Goal: Use online tool/utility: Utilize a website feature to perform a specific function

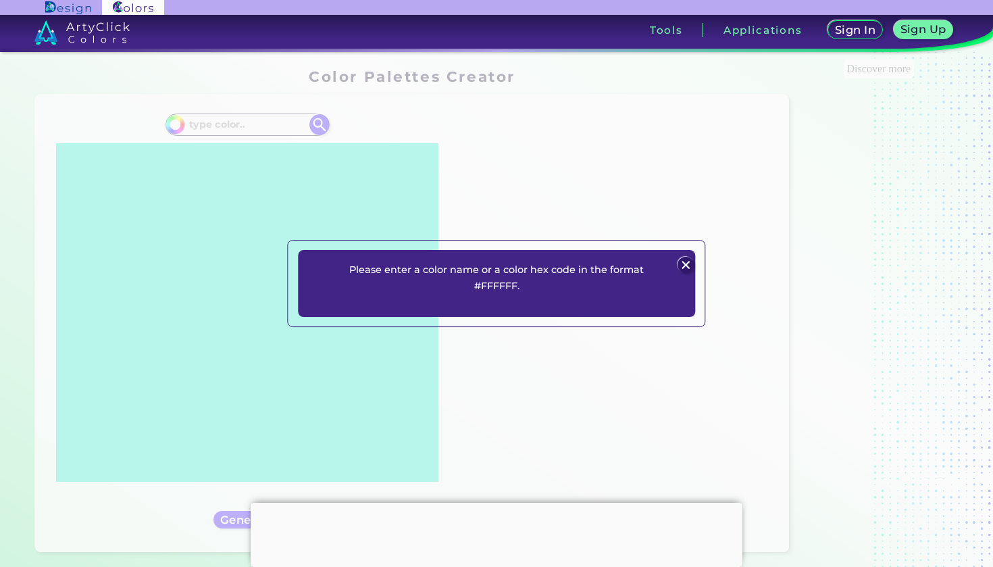
click at [684, 255] on div "Please enter a color name or a color hex code in the format #FFFFFF. Plans Sign…" at bounding box center [496, 283] width 397 height 66
click at [683, 263] on img at bounding box center [686, 265] width 16 height 16
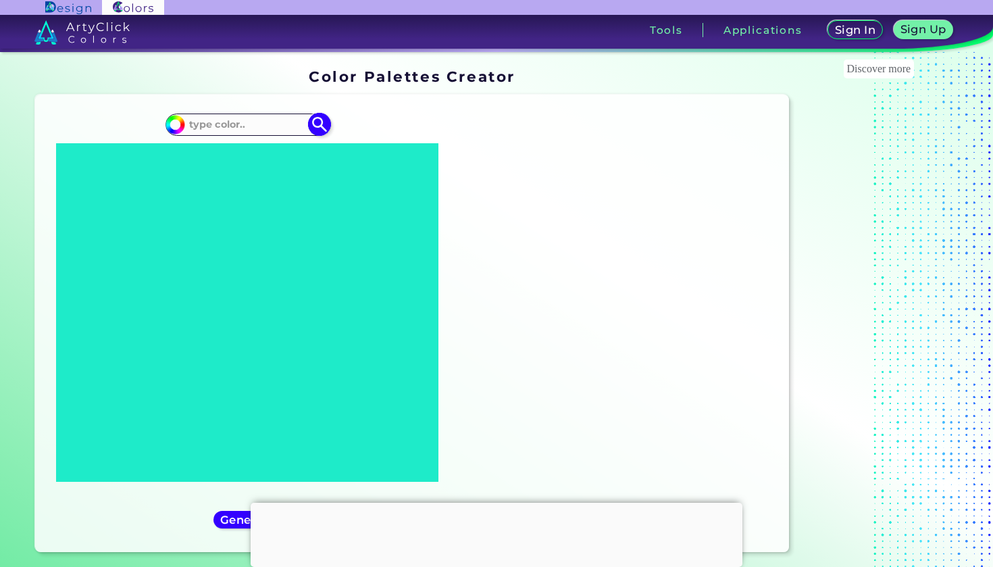
click at [235, 131] on input at bounding box center [247, 125] width 126 height 18
paste input "E7DECF"
type input "E7DECF"
type input "#000000"
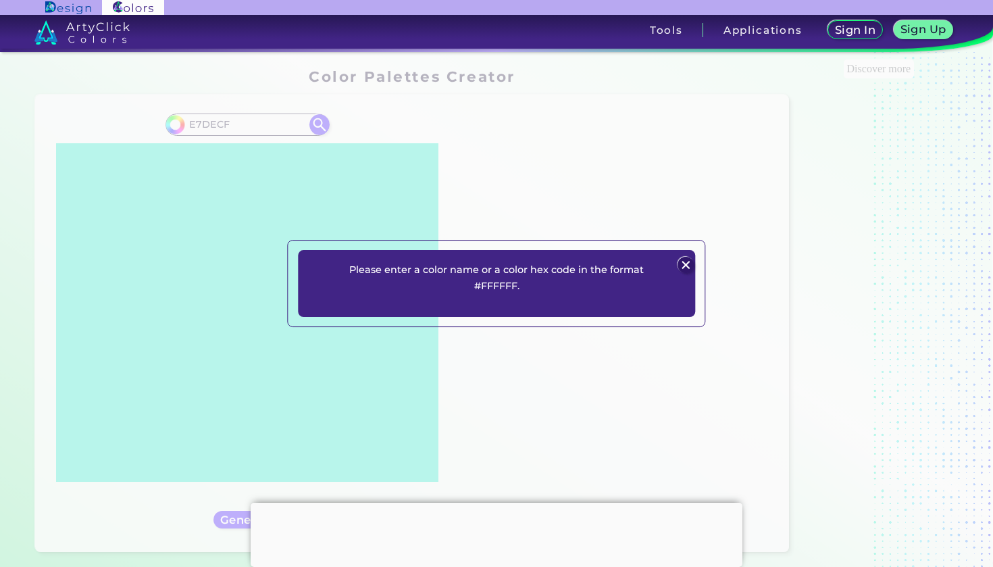
click at [690, 266] on img at bounding box center [686, 265] width 16 height 16
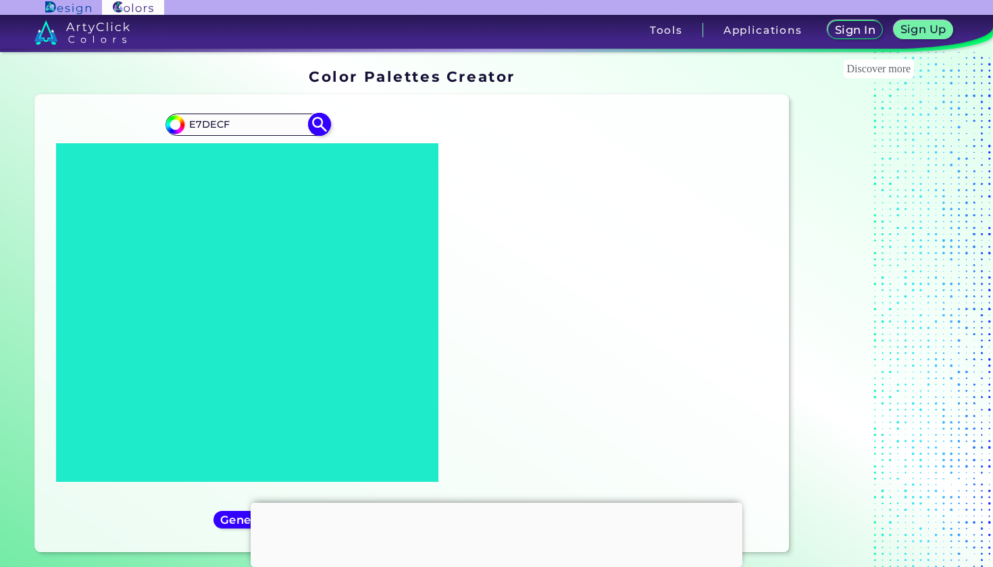
click at [193, 124] on input "E7DECF" at bounding box center [247, 125] width 126 height 18
type input "#E7DECF"
type input "#e7decf"
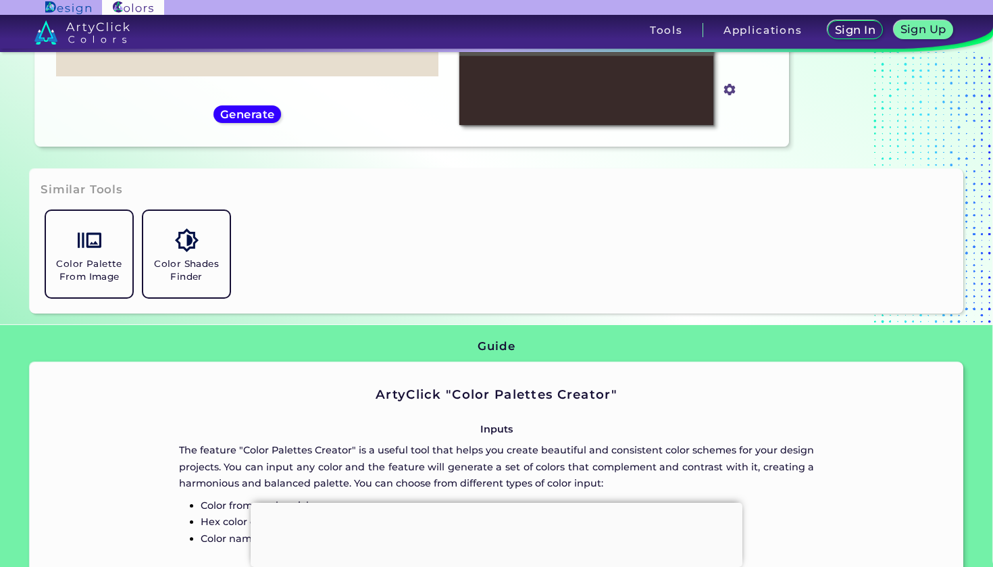
scroll to position [334, 0]
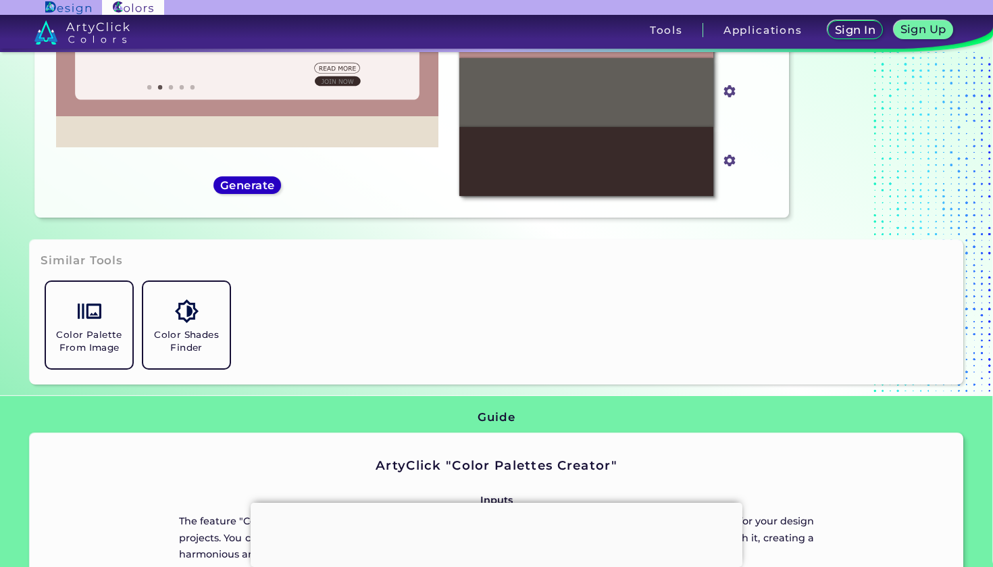
click at [237, 187] on h5 "Generate" at bounding box center [247, 185] width 49 height 10
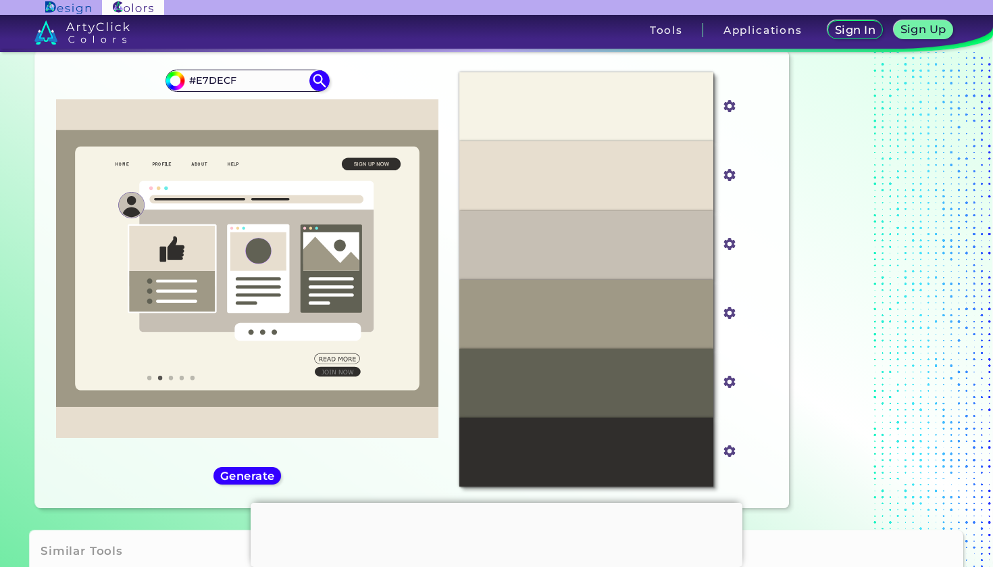
scroll to position [54, 0]
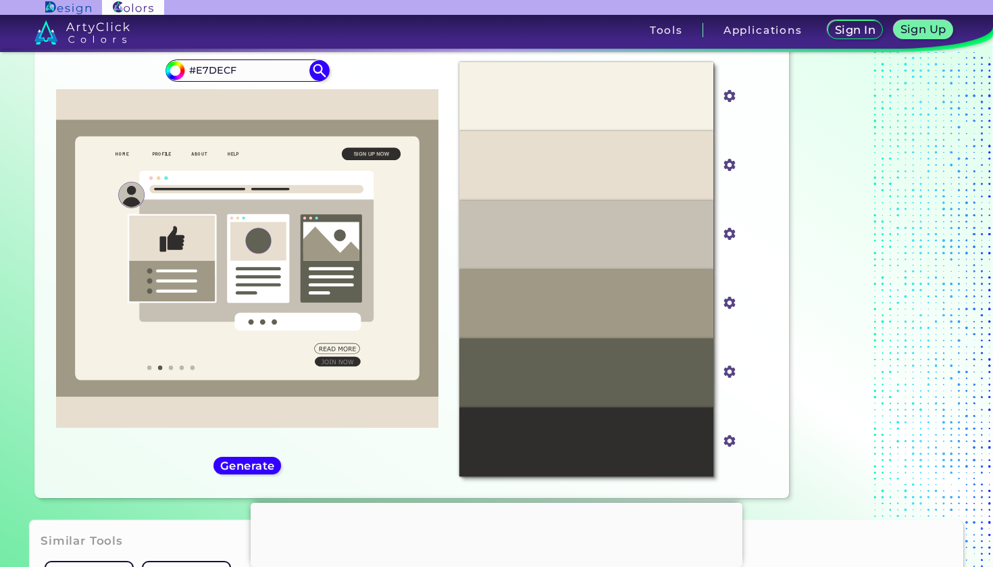
click at [235, 478] on div "#e7decf #E7DECF" at bounding box center [247, 268] width 403 height 435
click at [234, 464] on h5 "Generate" at bounding box center [247, 465] width 50 height 10
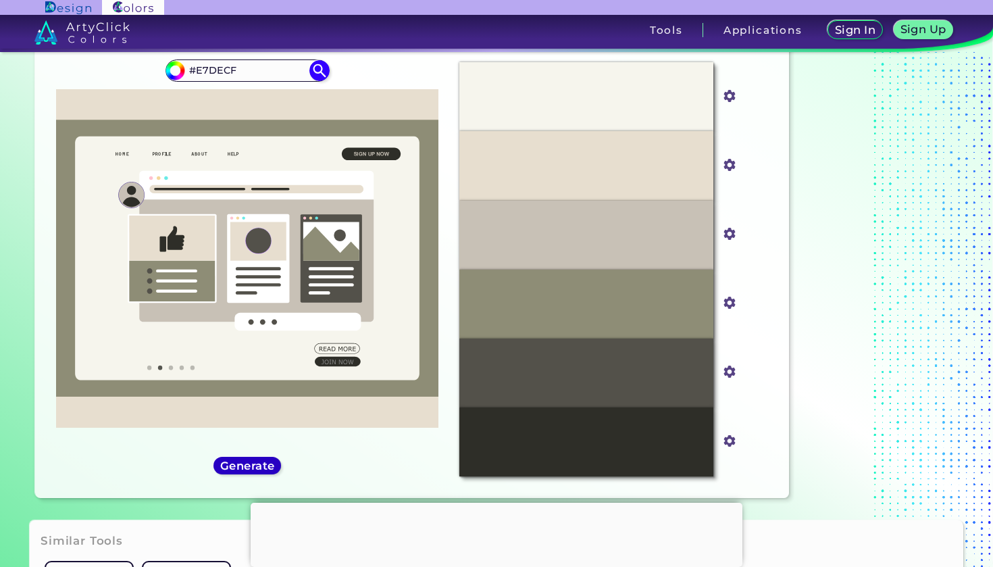
click at [234, 464] on h5 "Generate" at bounding box center [247, 465] width 49 height 10
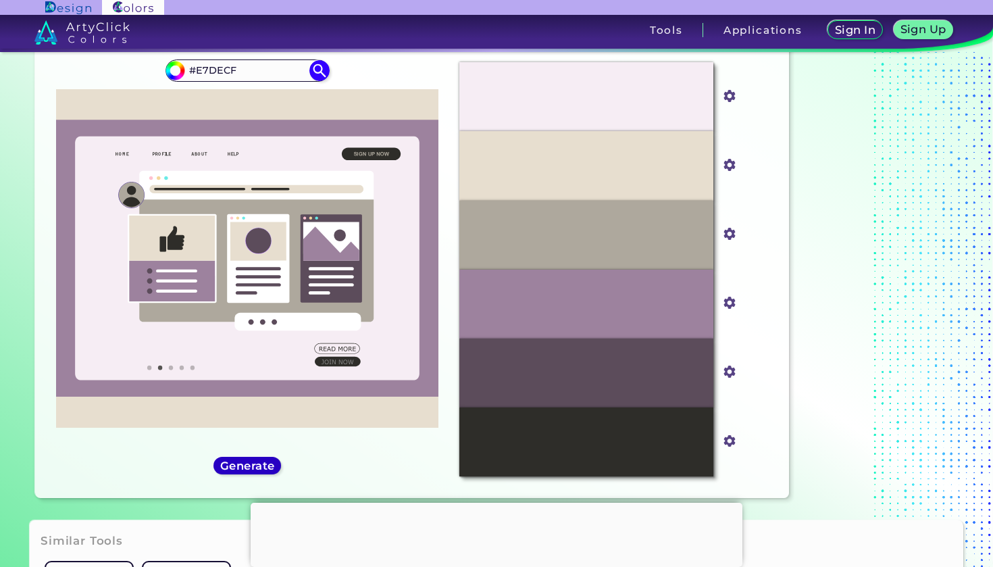
click at [235, 463] on h5 "Generate" at bounding box center [247, 465] width 51 height 10
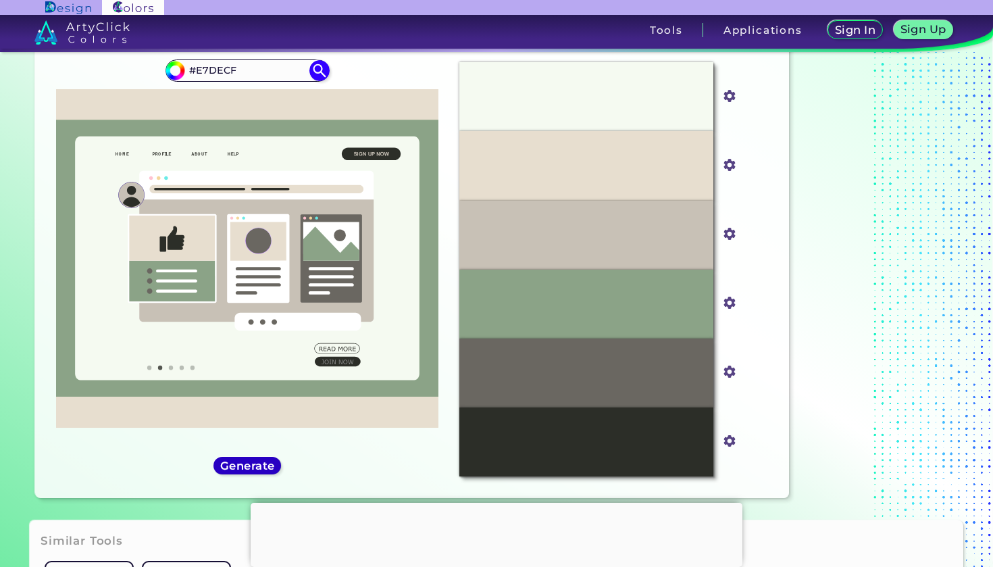
click at [235, 463] on h5 "Generate" at bounding box center [247, 465] width 50 height 10
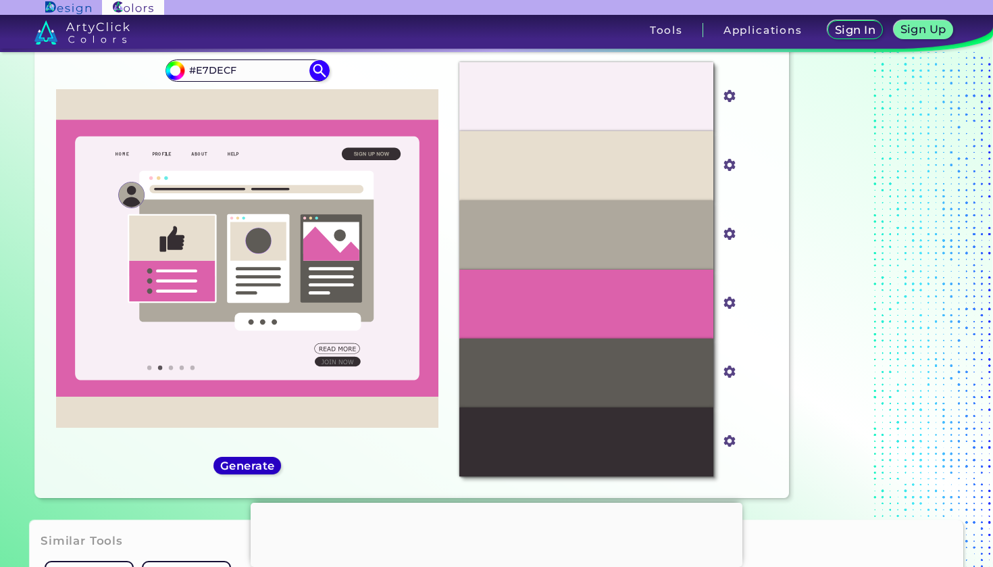
click at [236, 464] on h5 "Generate" at bounding box center [247, 465] width 49 height 10
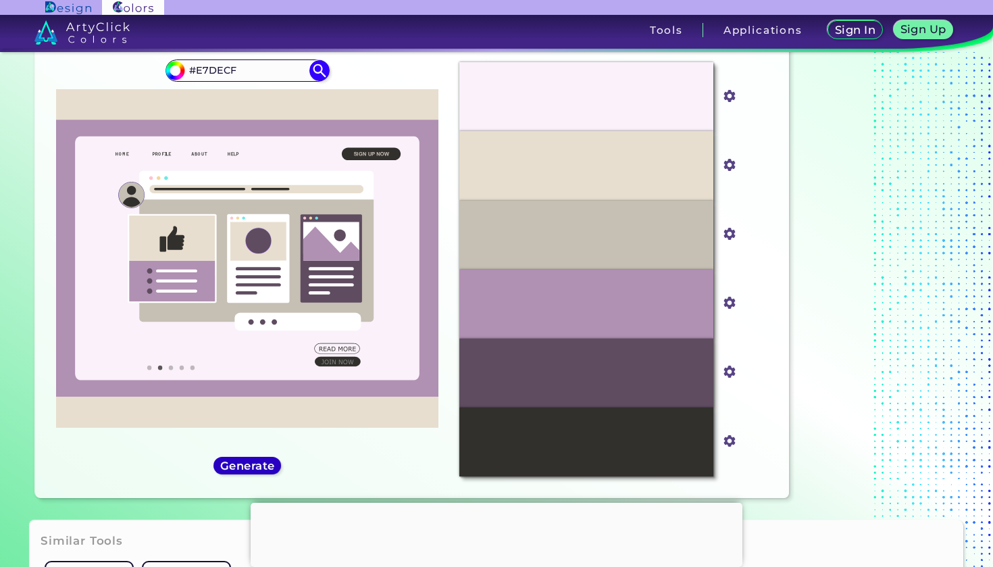
click at [236, 464] on h5 "Generate" at bounding box center [246, 465] width 49 height 10
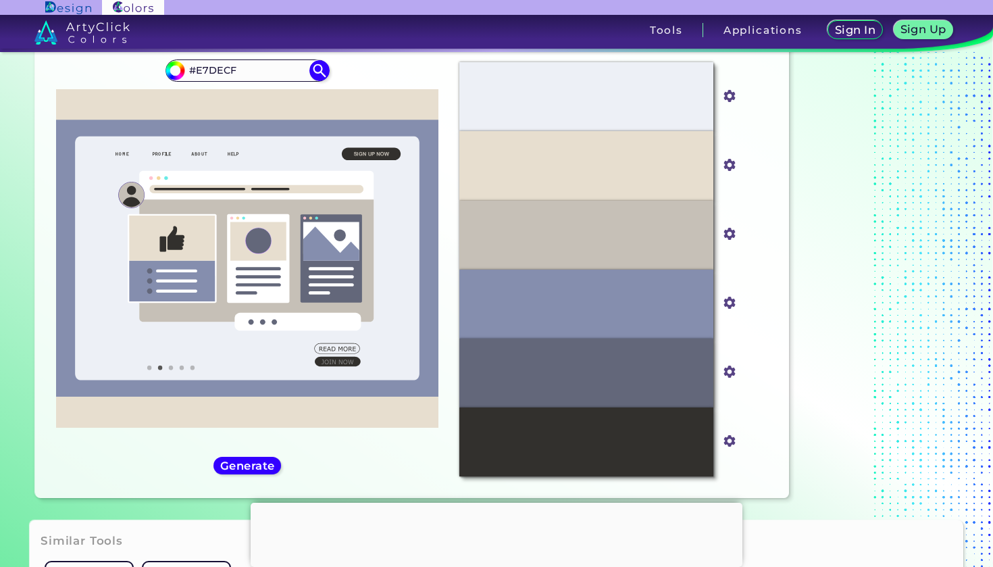
drag, startPoint x: 407, startPoint y: 226, endPoint x: 394, endPoint y: 257, distance: 33.9
click at [395, 257] on icon at bounding box center [247, 258] width 345 height 244
drag, startPoint x: 298, startPoint y: 187, endPoint x: 345, endPoint y: 182, distance: 46.9
click at [345, 182] on g at bounding box center [247, 258] width 382 height 277
click at [264, 462] on h5 "Generate" at bounding box center [246, 465] width 49 height 10
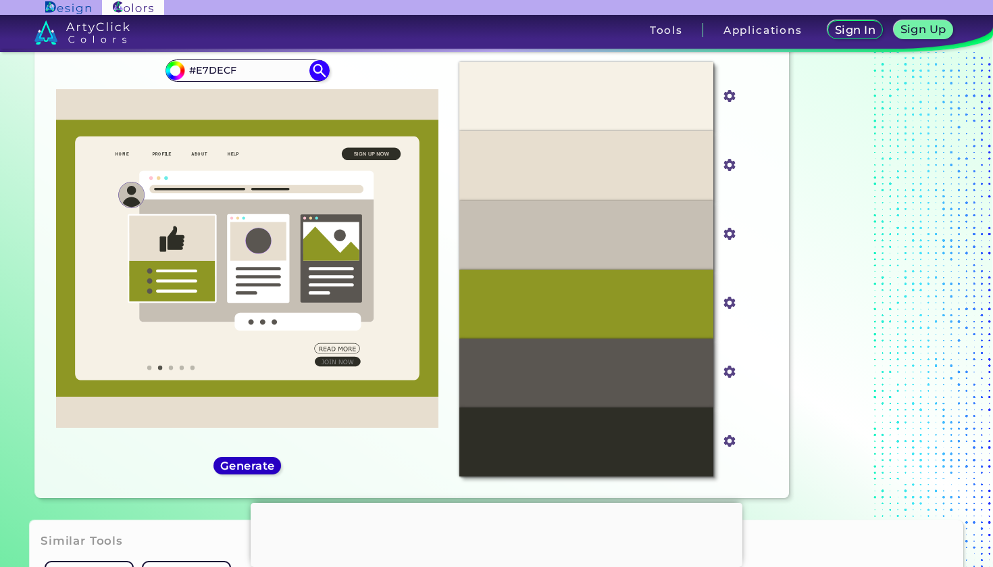
click at [265, 460] on h5 "Generate" at bounding box center [247, 465] width 50 height 10
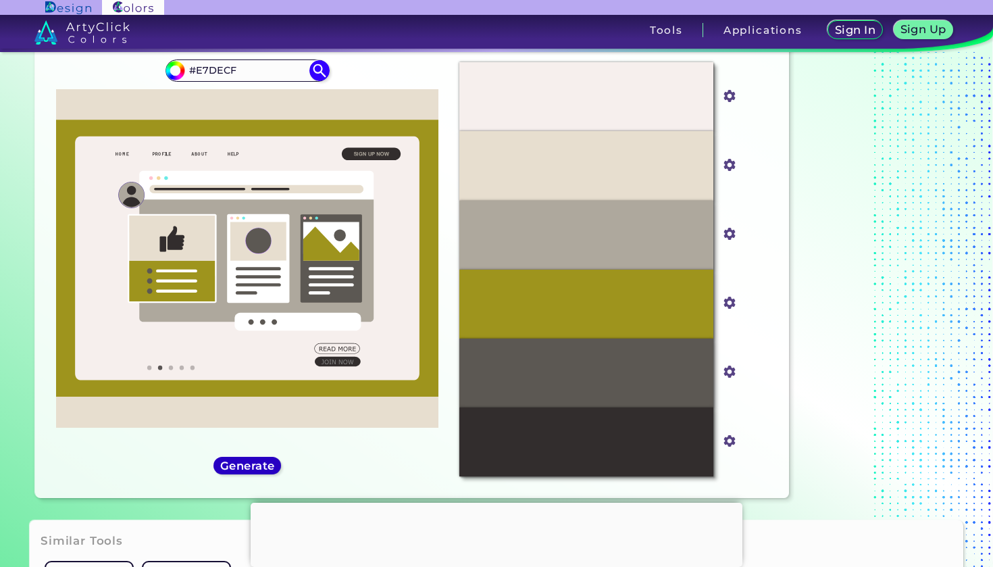
click at [266, 470] on h5 "Generate" at bounding box center [247, 465] width 50 height 10
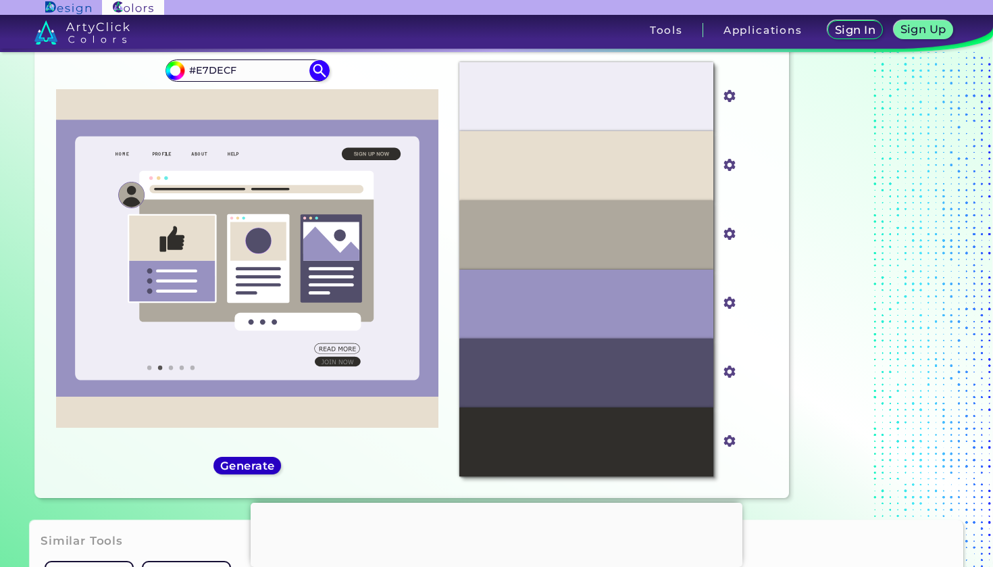
click at [263, 474] on div "Generate" at bounding box center [247, 465] width 62 height 16
click at [263, 467] on h5 "Generate" at bounding box center [247, 465] width 49 height 10
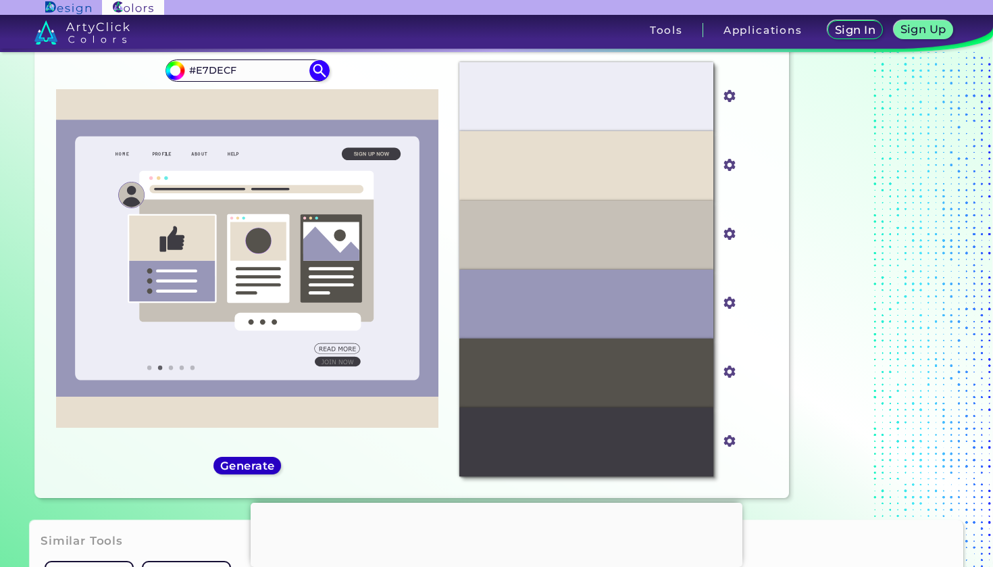
click at [263, 467] on h5 "Generate" at bounding box center [246, 465] width 49 height 10
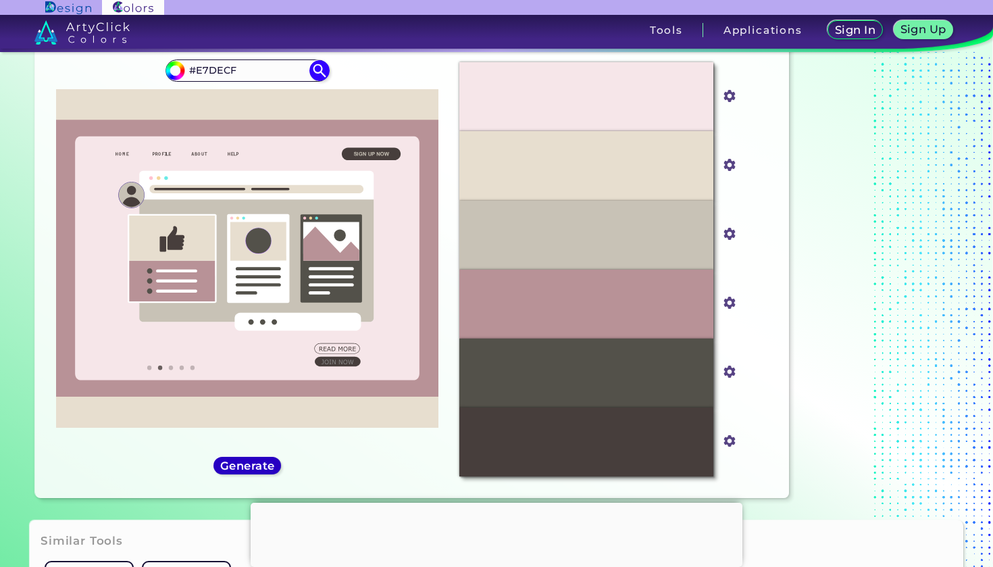
click at [264, 467] on h5 "Generate" at bounding box center [247, 465] width 51 height 10
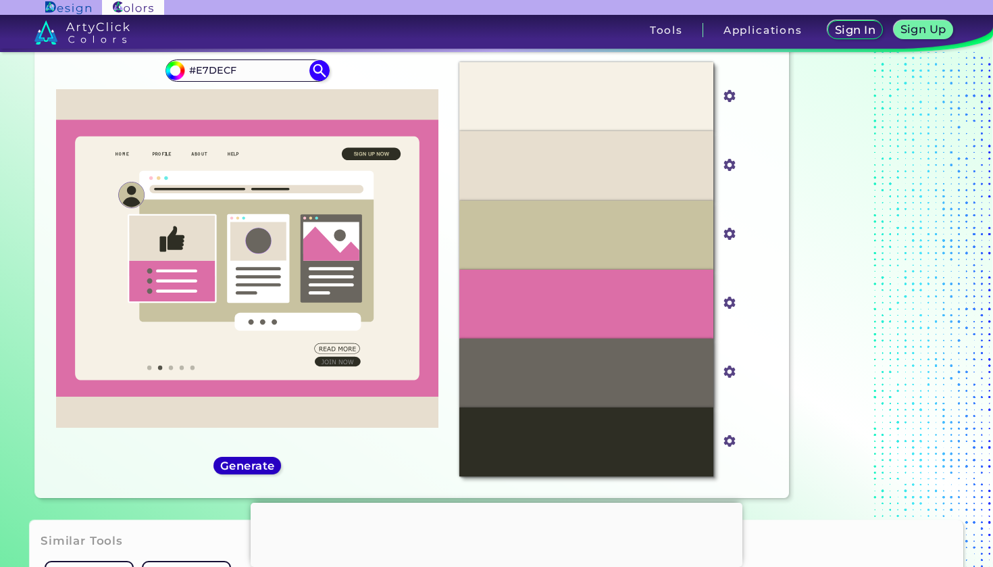
click at [264, 467] on h5 "Generate" at bounding box center [246, 465] width 49 height 10
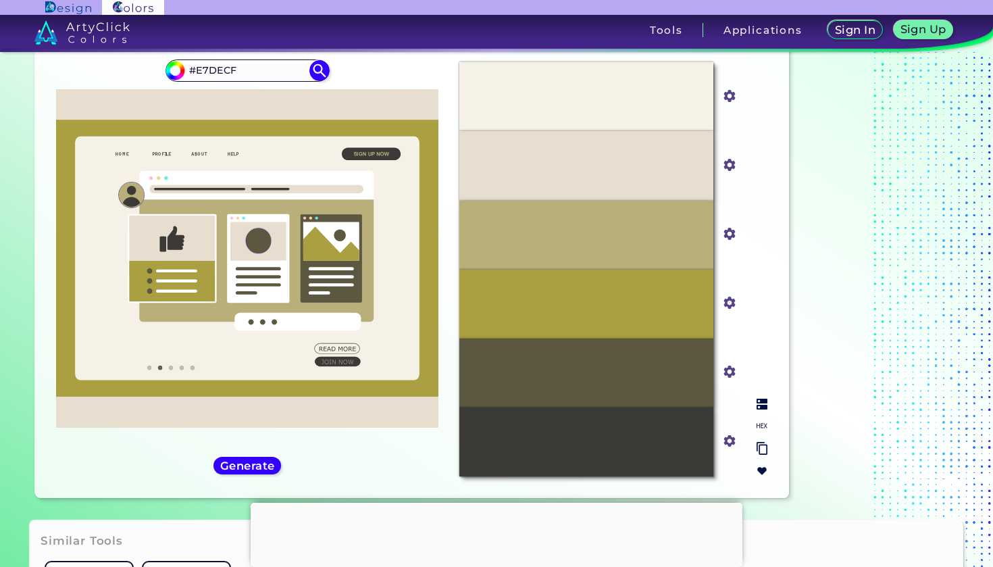
click at [723, 301] on input "#aaa042" at bounding box center [726, 301] width 17 height 17
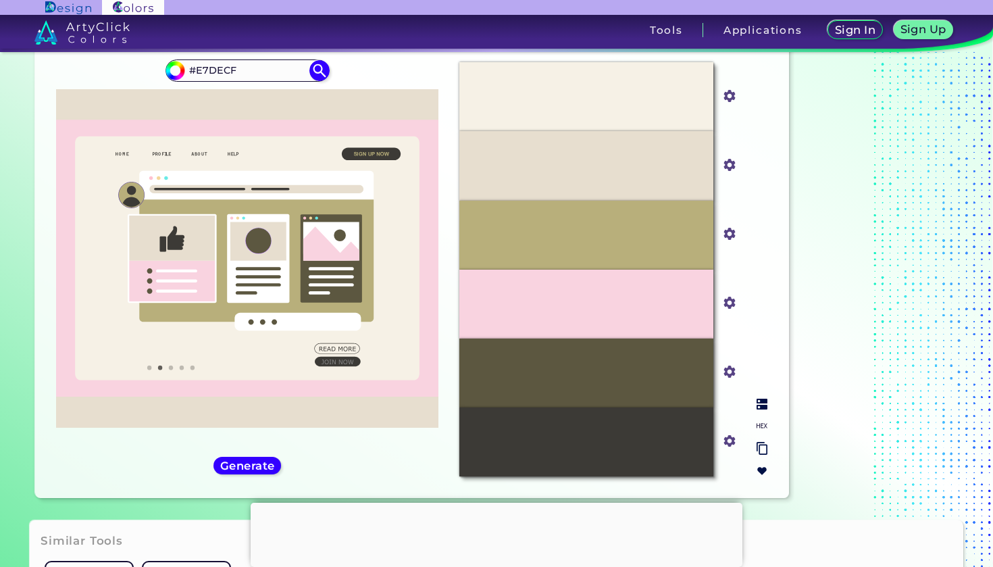
click at [732, 301] on input "#f9d3e0" at bounding box center [726, 301] width 17 height 17
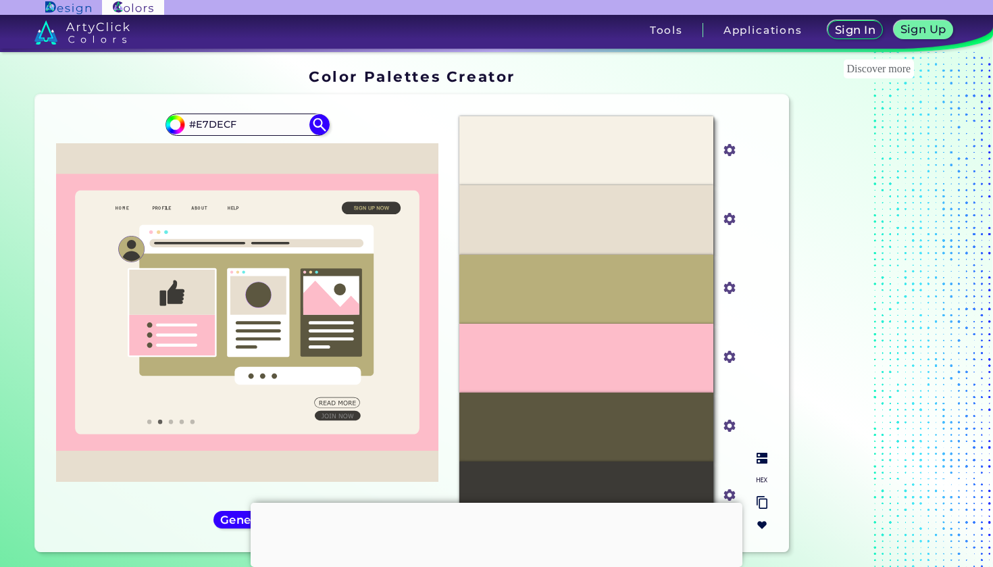
scroll to position [0, 0]
click at [738, 283] on div "#b8af7b" at bounding box center [729, 289] width 20 height 22
click at [734, 284] on img at bounding box center [730, 288] width 18 height 18
click at [730, 286] on input "#b8af7b" at bounding box center [726, 286] width 17 height 17
click at [733, 157] on img at bounding box center [730, 150] width 18 height 18
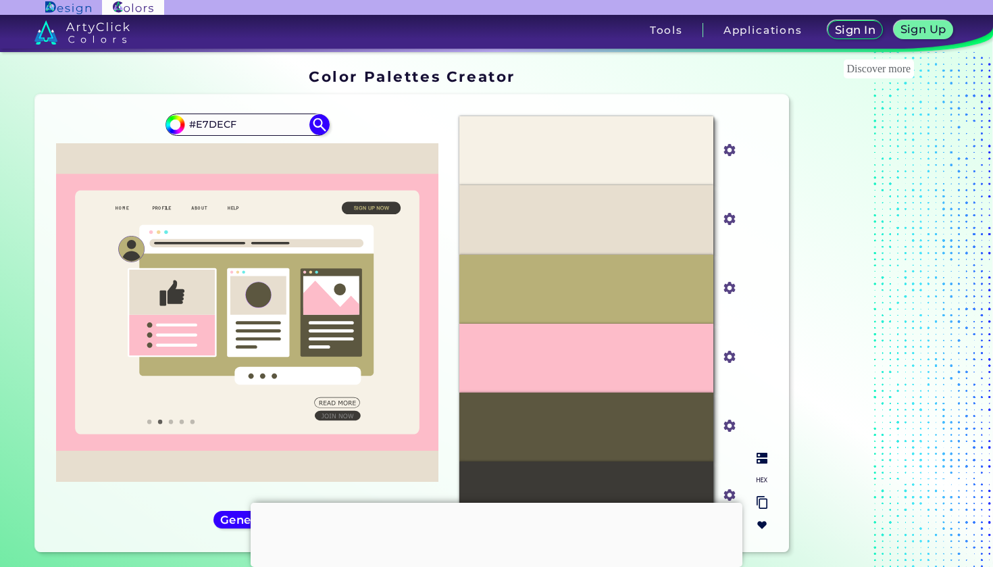
click at [730, 149] on input "#f6f1e6" at bounding box center [726, 149] width 17 height 17
click at [763, 463] on img at bounding box center [762, 458] width 11 height 11
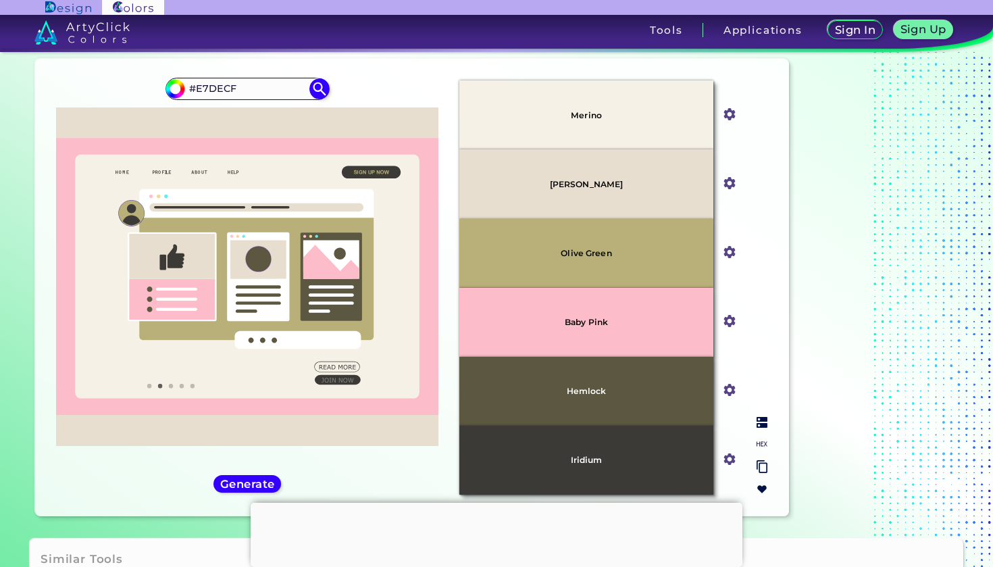
scroll to position [45, 0]
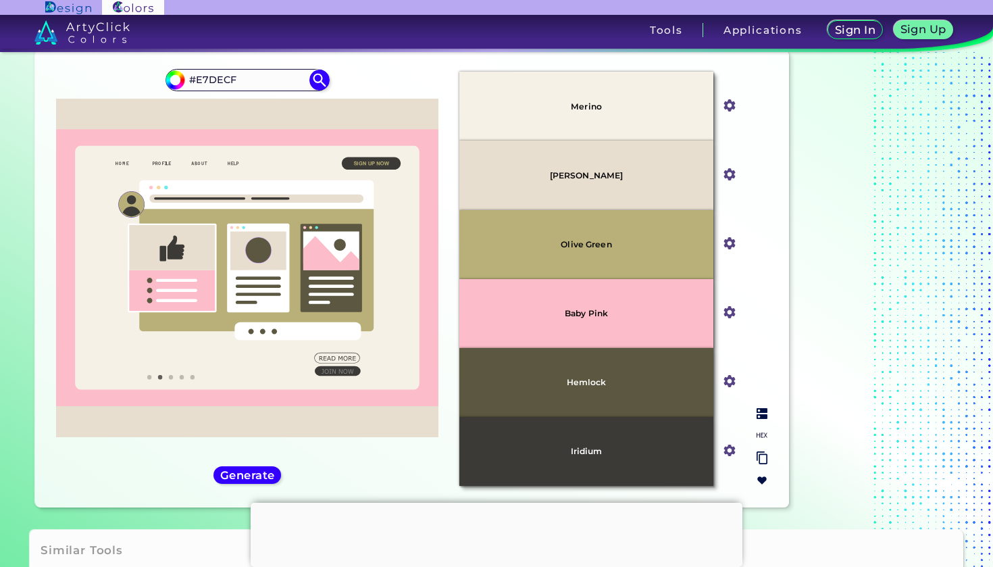
click at [581, 315] on p "Baby Pink" at bounding box center [586, 313] width 43 height 9
click at [759, 459] on img at bounding box center [762, 457] width 11 height 13
click at [766, 458] on img at bounding box center [762, 457] width 11 height 13
click at [765, 480] on img at bounding box center [762, 480] width 11 height 11
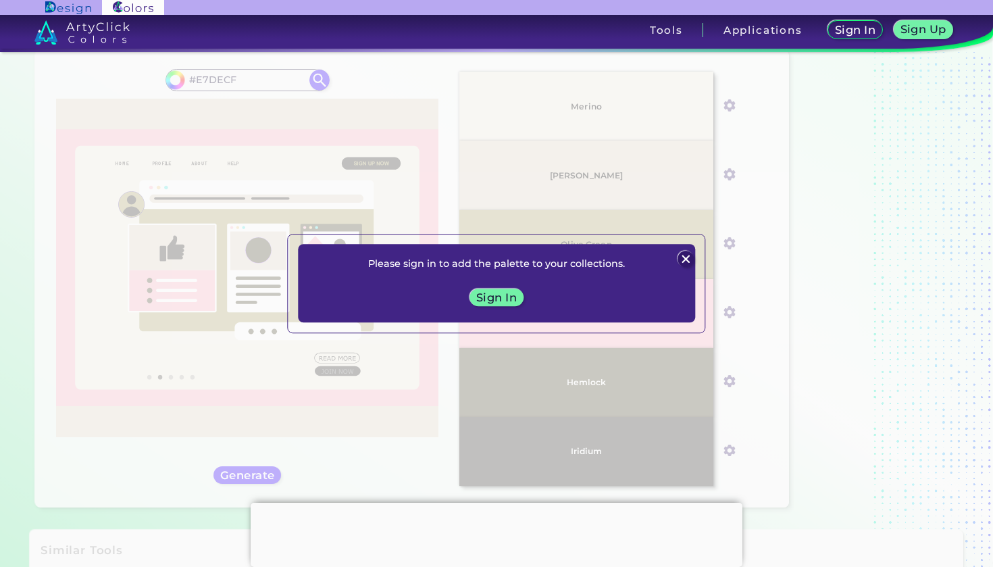
click at [686, 261] on img at bounding box center [686, 259] width 16 height 16
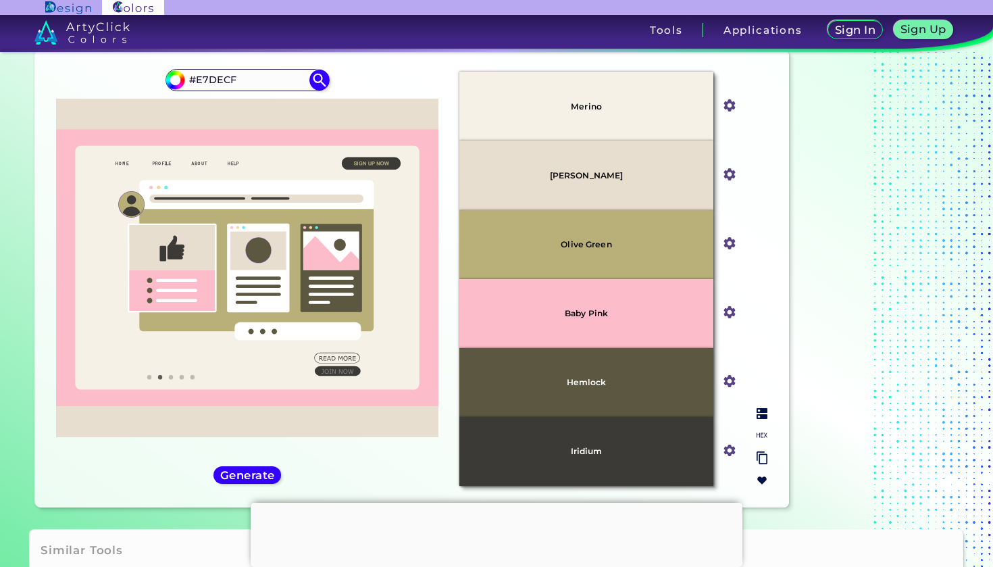
click at [759, 413] on img at bounding box center [762, 413] width 11 height 11
click at [763, 413] on img at bounding box center [762, 413] width 11 height 11
click at [724, 315] on input "#fdbcc9" at bounding box center [726, 311] width 17 height 17
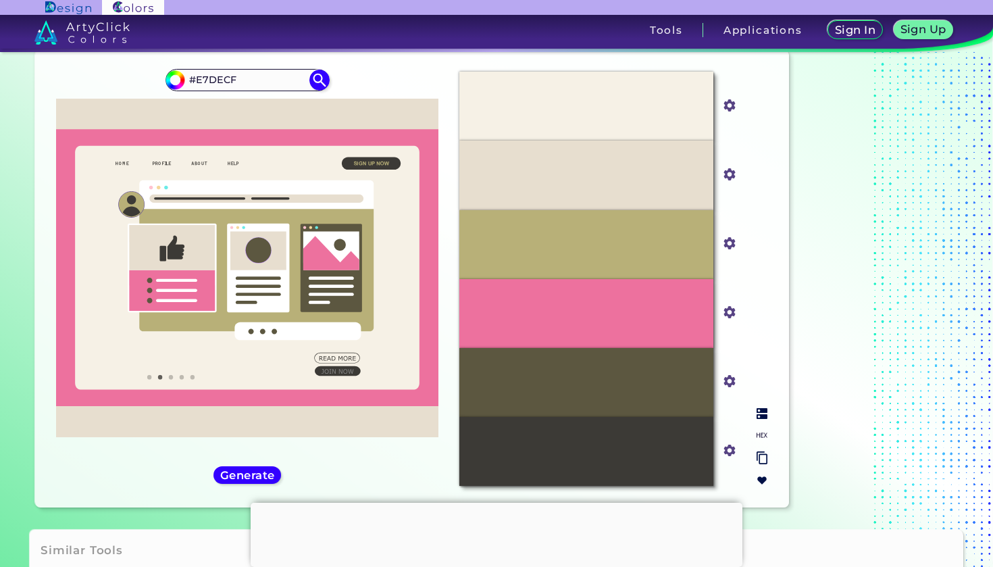
click at [761, 407] on div at bounding box center [762, 447] width 22 height 88
click at [765, 409] on img at bounding box center [762, 413] width 11 height 11
click at [736, 387] on img at bounding box center [730, 381] width 18 height 18
click at [732, 382] on input "#5c5740" at bounding box center [726, 380] width 17 height 17
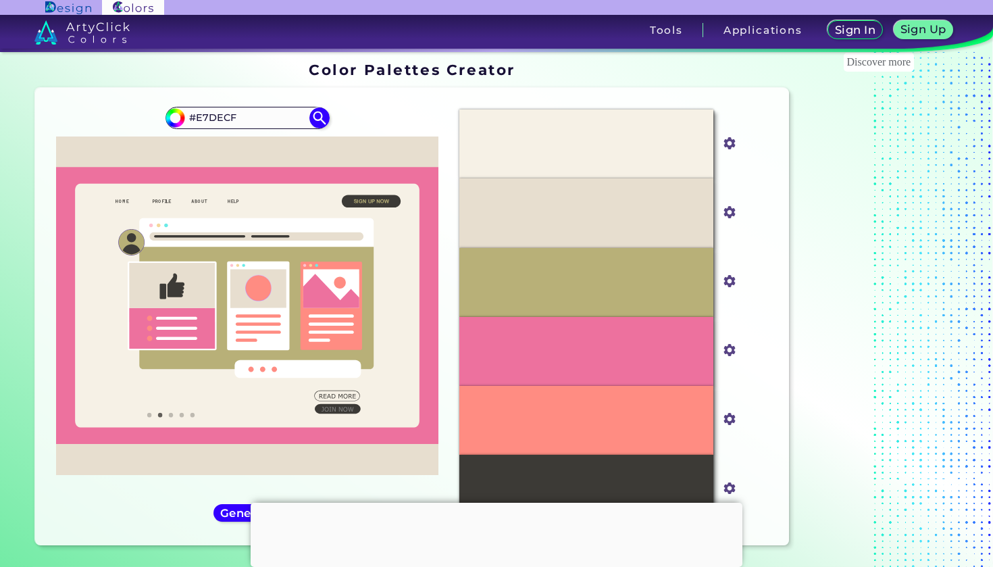
scroll to position [0, 0]
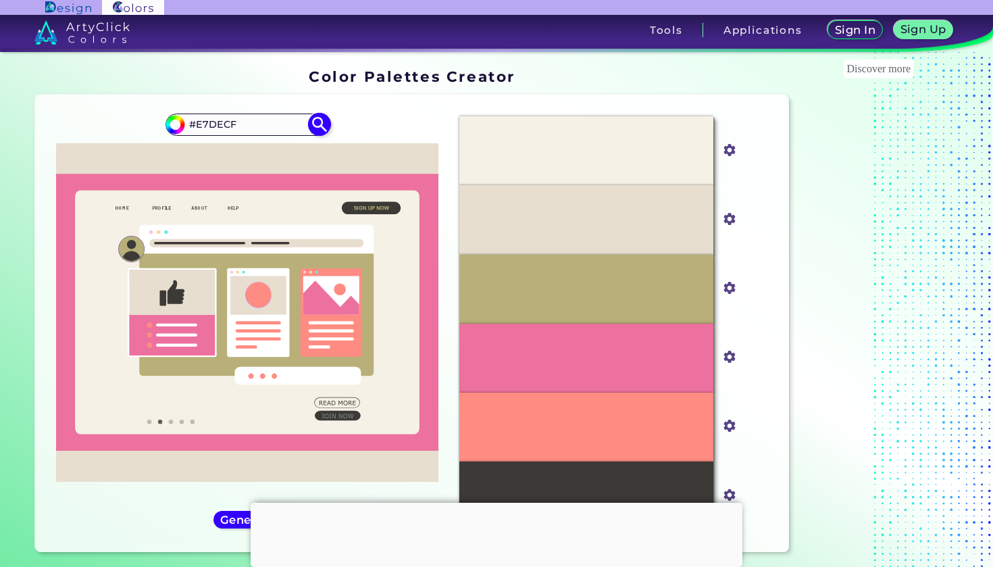
click at [246, 126] on input "#E7DECF" at bounding box center [247, 125] width 126 height 18
click at [86, 5] on img at bounding box center [67, 7] width 45 height 13
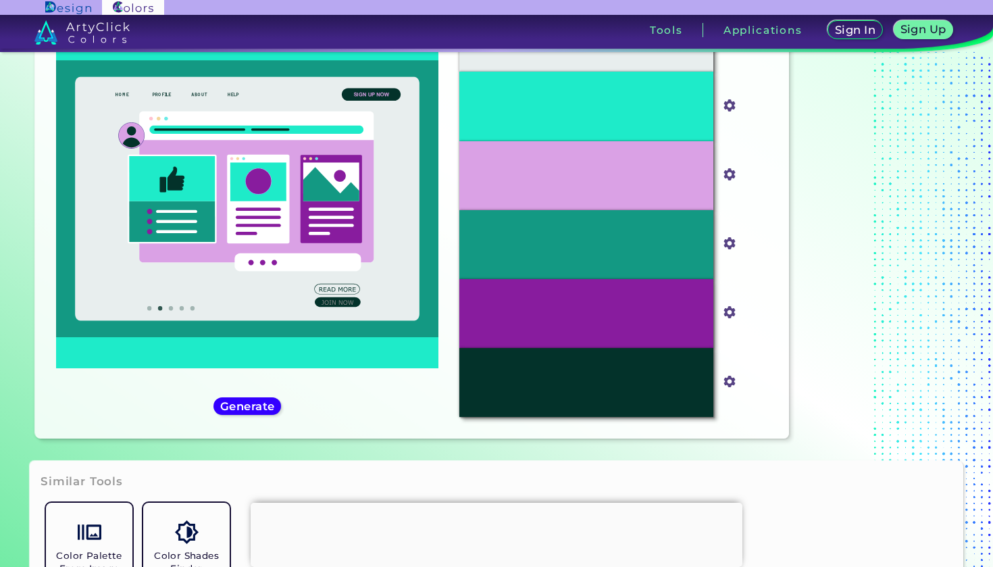
scroll to position [122, 0]
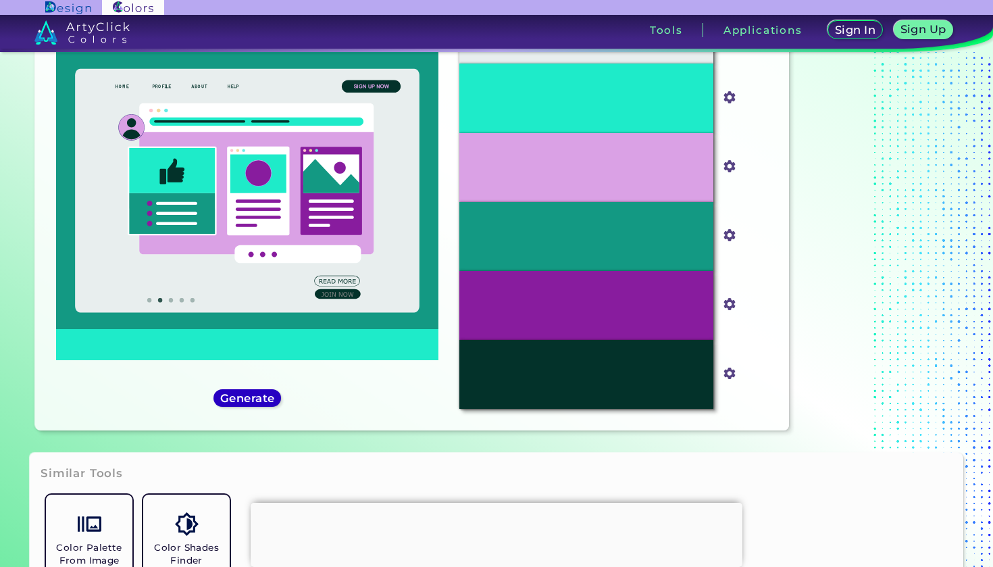
click at [253, 392] on h5 "Generate" at bounding box center [247, 397] width 49 height 10
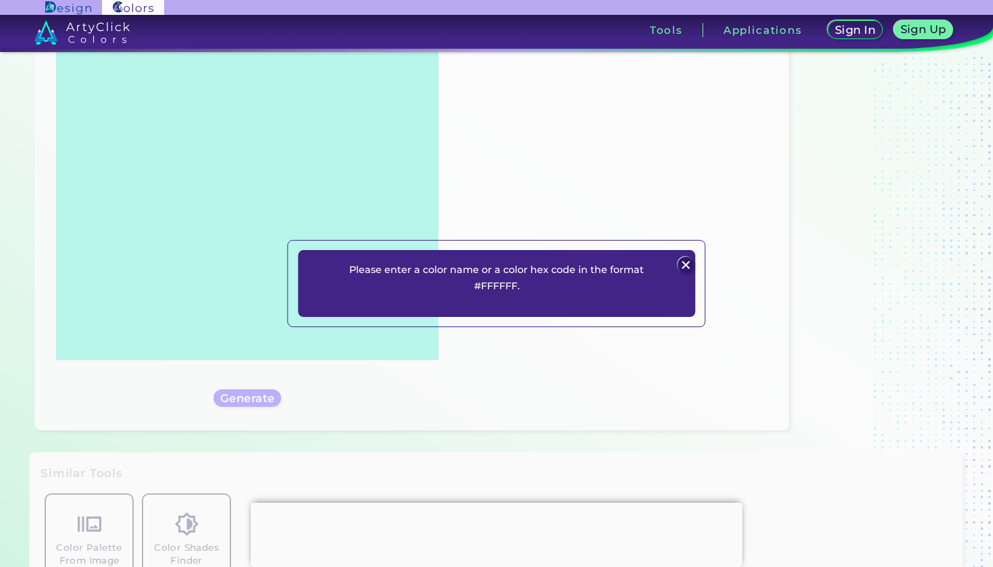
click at [682, 259] on img at bounding box center [686, 265] width 16 height 16
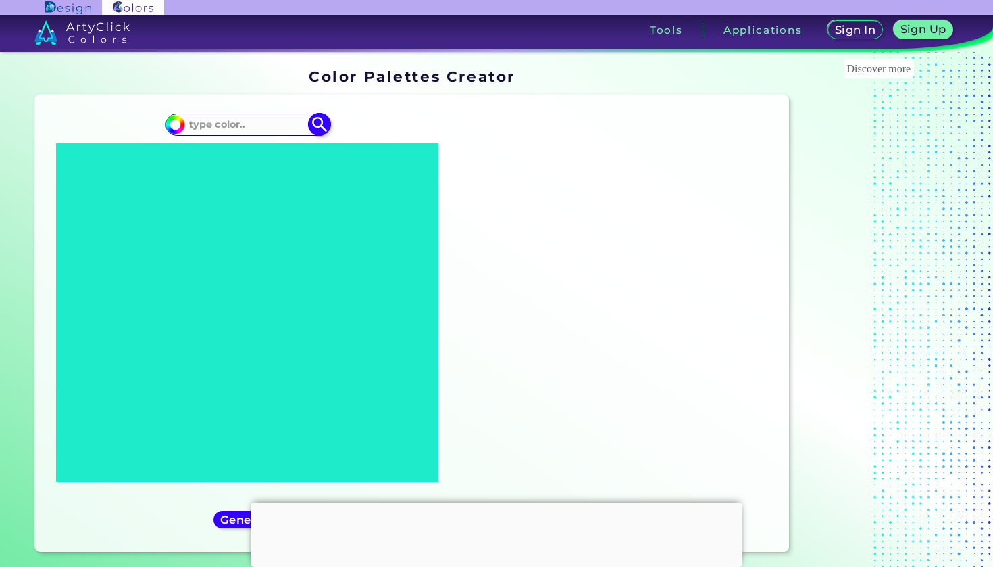
scroll to position [0, 0]
click at [243, 121] on input at bounding box center [247, 125] width 126 height 18
paste input "#F6F1E6,#E7DECF,#B8B078,#FDBCC9,#5C5740,#3C3A36"
type input "#"
paste input "#F6F1E6,#E7DECF,#B8B078,#FDBCC9,#5C5740,#3C3A36"
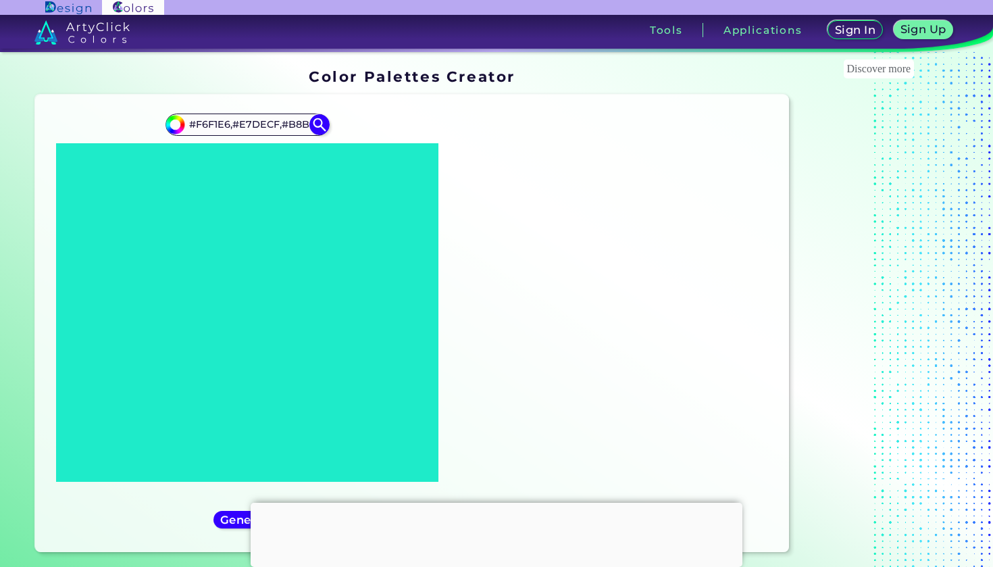
type input "#F6F1E6,#E7DECF,#B8B078,#FDBCC9"
type input "#000000"
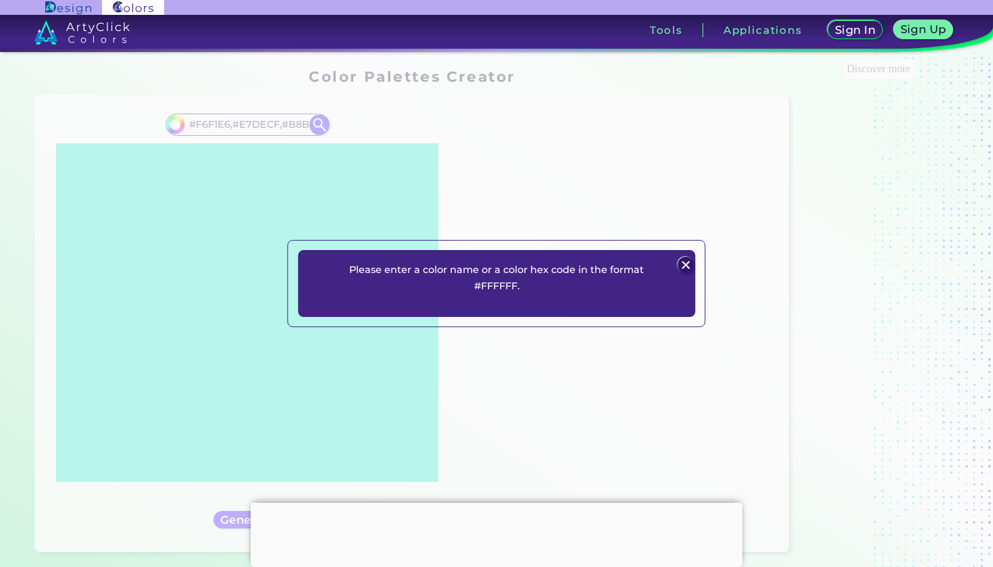
click at [688, 263] on img at bounding box center [686, 265] width 16 height 16
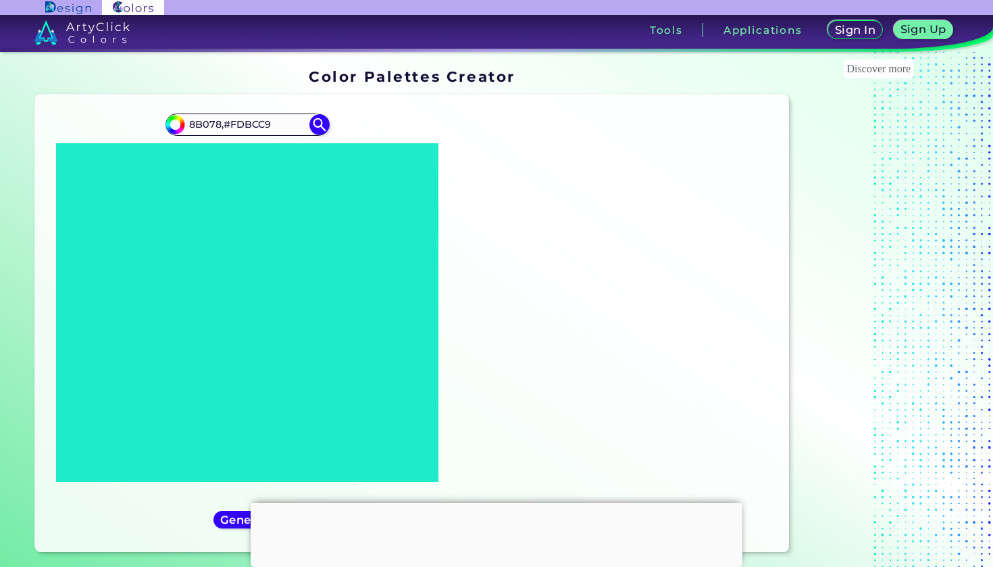
drag, startPoint x: 294, startPoint y: 120, endPoint x: 163, endPoint y: 112, distance: 130.6
click at [163, 113] on div "#000000 8B078,#FDBCC9" at bounding box center [247, 322] width 403 height 435
type input "8B078,"
drag, startPoint x: 273, startPoint y: 122, endPoint x: 163, endPoint y: 111, distance: 110.0
click at [163, 111] on div "#000000 8B078," at bounding box center [247, 322] width 403 height 435
